Goal: Navigation & Orientation: Find specific page/section

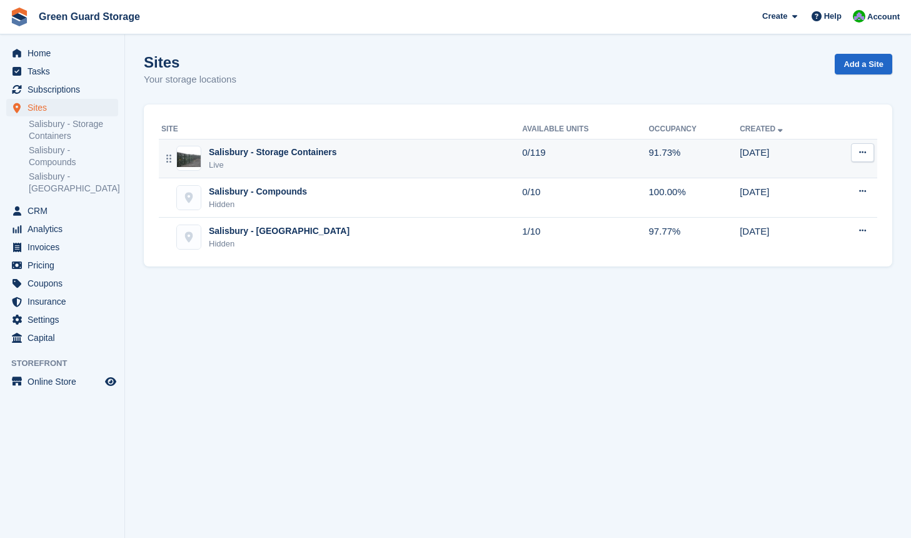
click at [218, 153] on div "Salisbury - Storage Containers" at bounding box center [273, 152] width 128 height 13
